Goal: Check status: Check status

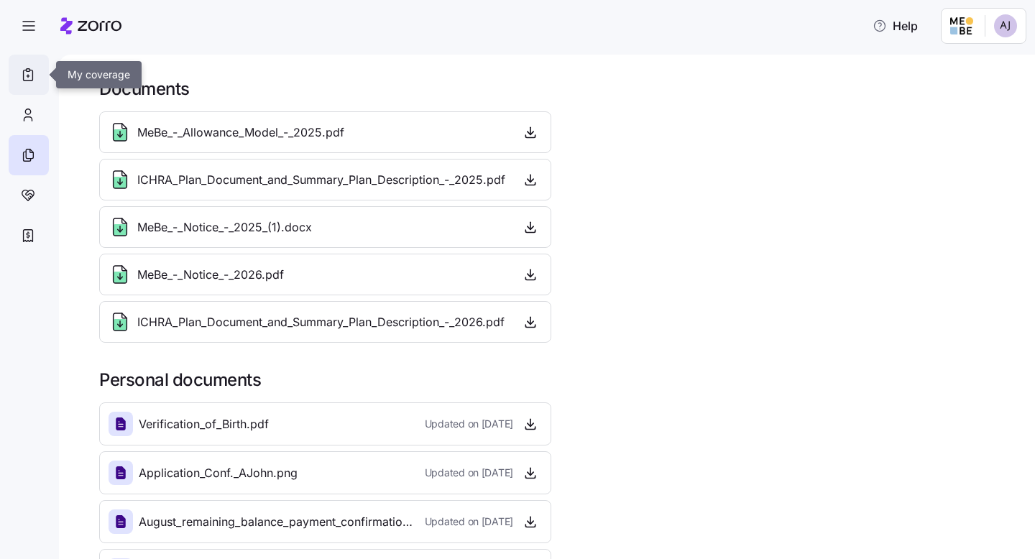
click at [24, 71] on icon at bounding box center [28, 74] width 16 height 17
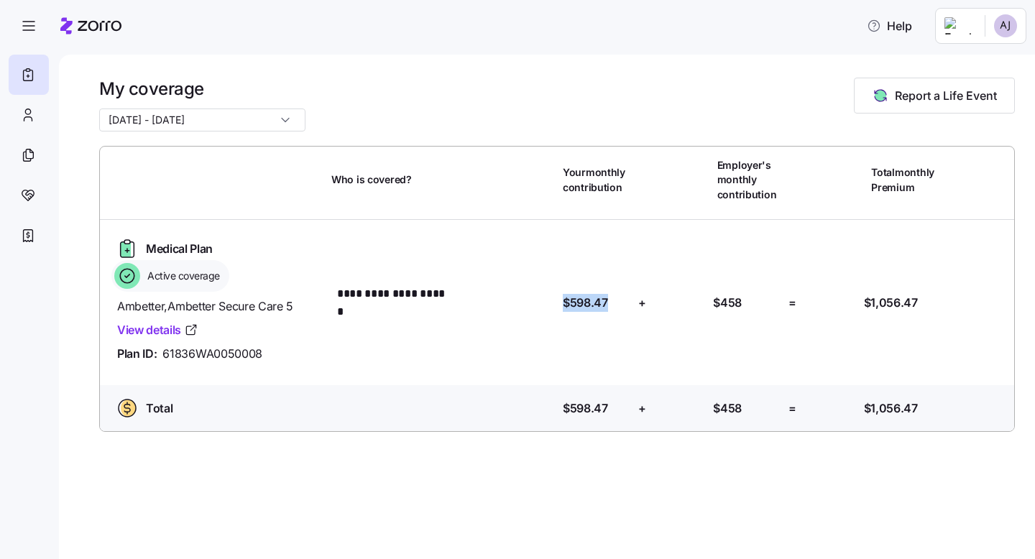
drag, startPoint x: 552, startPoint y: 307, endPoint x: 608, endPoint y: 315, distance: 56.6
click at [608, 315] on div "**********" at bounding box center [557, 303] width 903 height 142
click at [495, 470] on div "**********" at bounding box center [547, 307] width 976 height 505
